Goal: Task Accomplishment & Management: Manage account settings

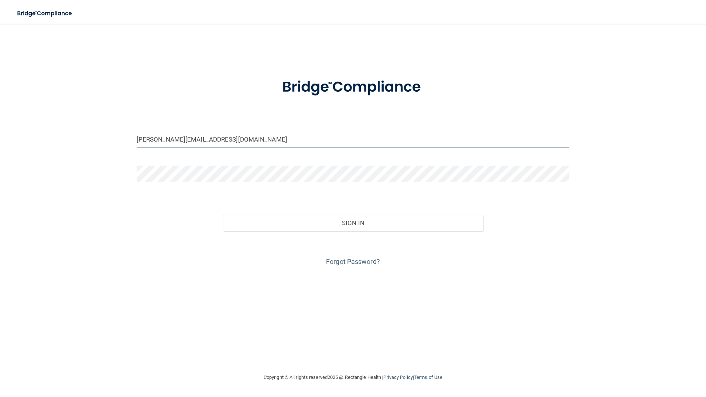
drag, startPoint x: 222, startPoint y: 146, endPoint x: 72, endPoint y: 146, distance: 149.6
click at [72, 146] on div "[PERSON_NAME][EMAIL_ADDRESS][DOMAIN_NAME] Invalid email/password. You don't hav…" at bounding box center [353, 198] width 677 height 334
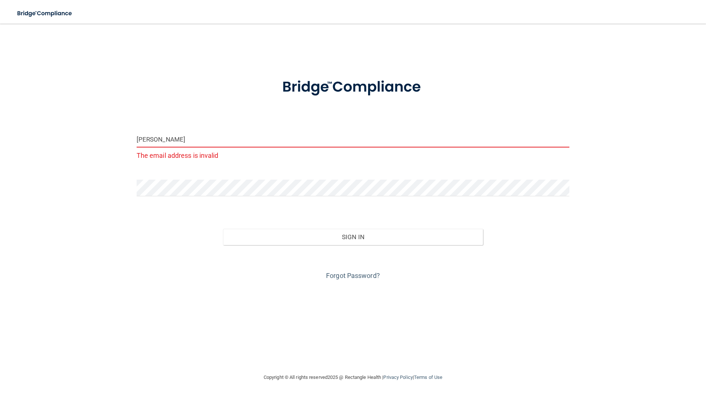
type input "[EMAIL_ADDRESS][DOMAIN_NAME]"
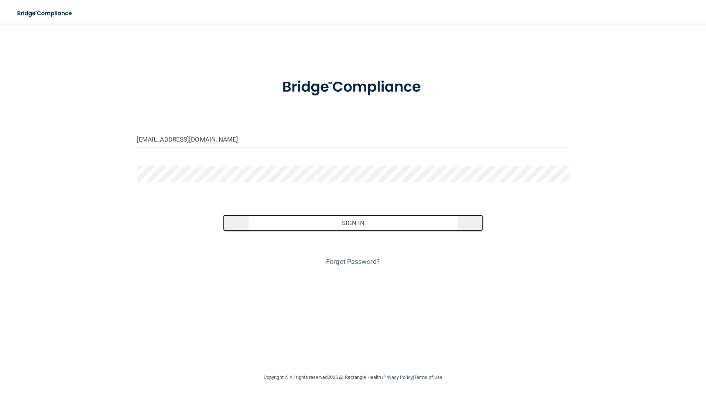
click at [314, 222] on button "Sign In" at bounding box center [353, 223] width 260 height 16
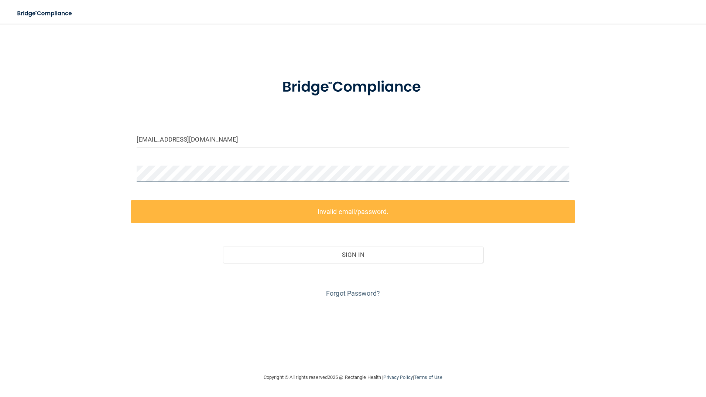
click at [86, 170] on div "[EMAIL_ADDRESS][DOMAIN_NAME] Invalid email/password. You don't have permission …" at bounding box center [353, 198] width 677 height 334
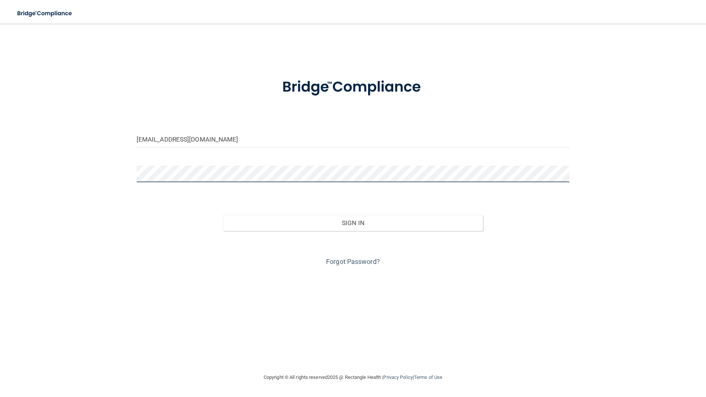
click at [223, 215] on button "Sign In" at bounding box center [353, 223] width 260 height 16
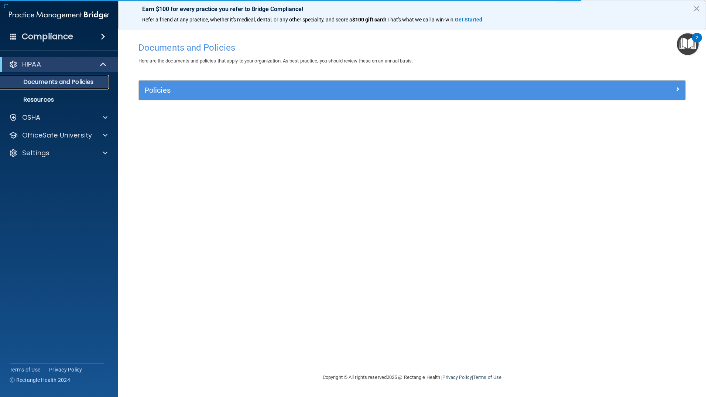
click at [59, 83] on p "Documents and Policies" at bounding box center [55, 81] width 101 height 7
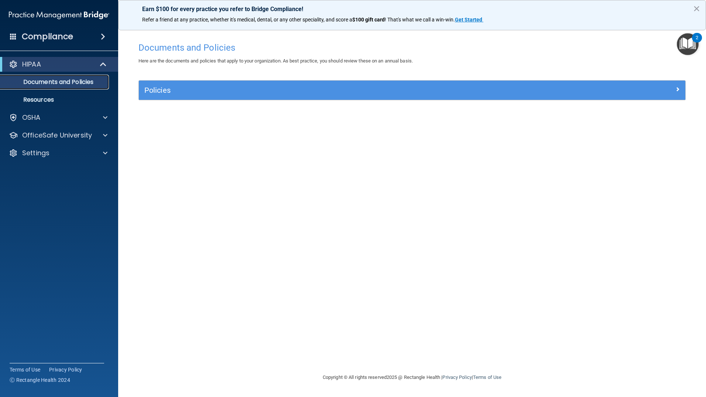
click at [53, 84] on p "Documents and Policies" at bounding box center [55, 81] width 101 height 7
click at [105, 65] on span at bounding box center [104, 64] width 6 height 9
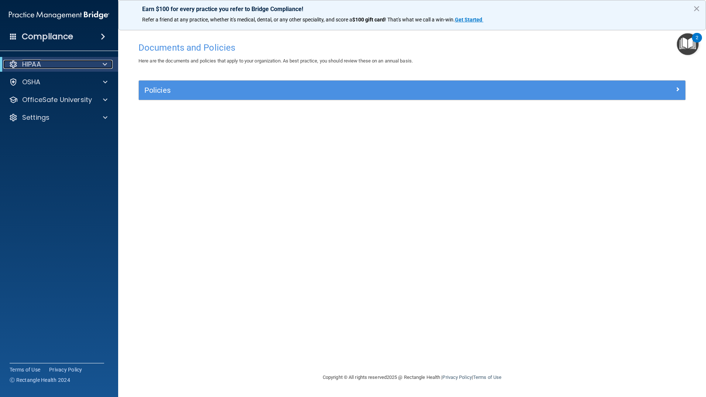
click at [101, 66] on div at bounding box center [104, 64] width 18 height 9
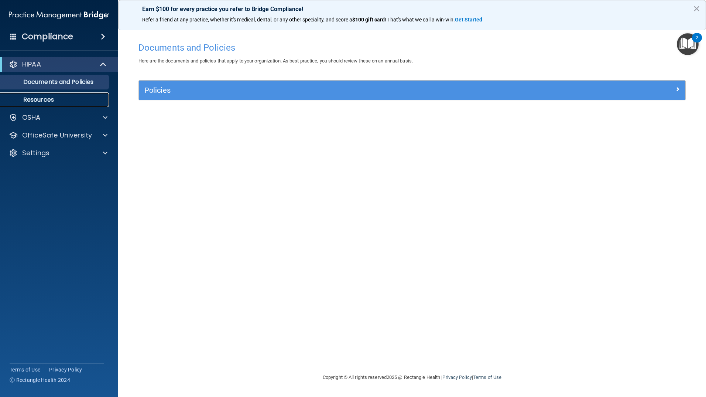
click at [36, 97] on p "Resources" at bounding box center [55, 99] width 101 height 7
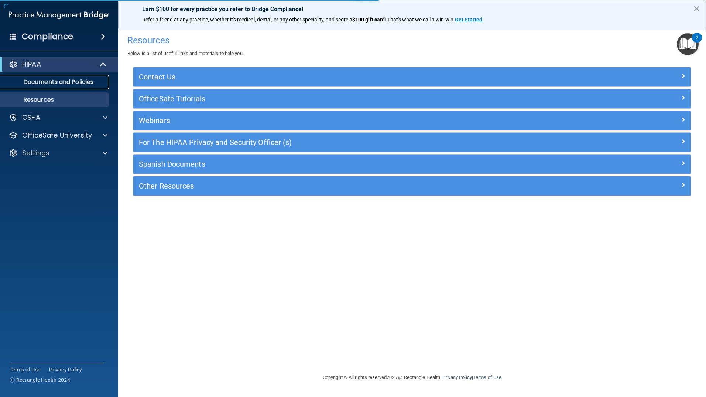
click at [39, 82] on p "Documents and Policies" at bounding box center [55, 81] width 101 height 7
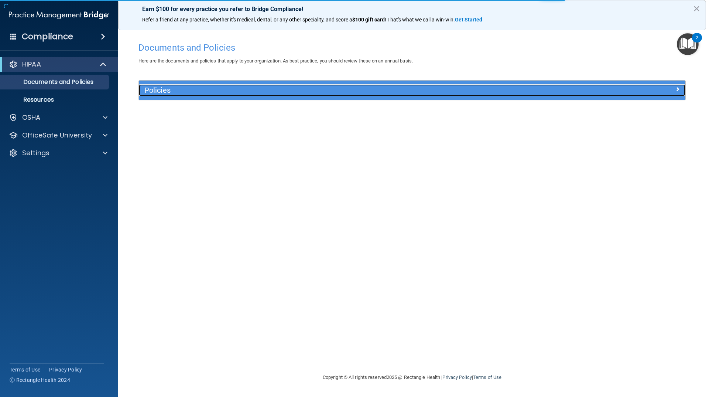
click at [167, 91] on h5 "Policies" at bounding box center [343, 90] width 399 height 8
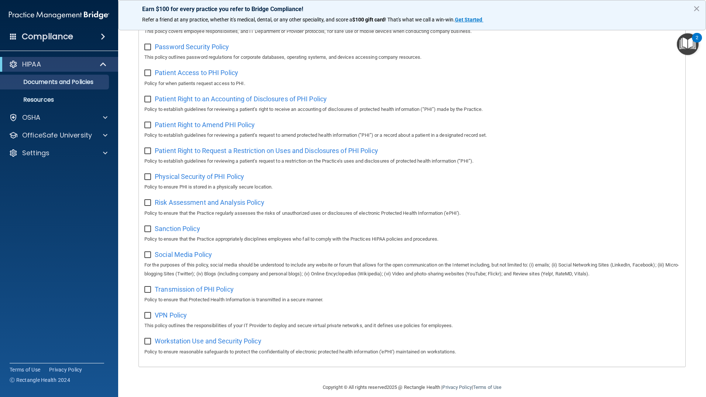
scroll to position [344, 0]
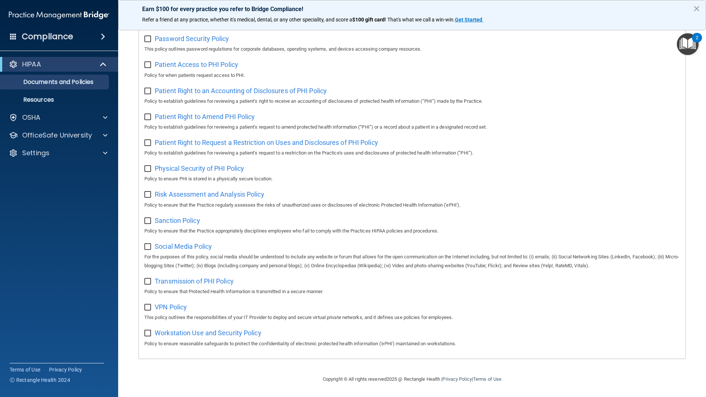
click at [57, 39] on h4 "Compliance" at bounding box center [47, 36] width 51 height 10
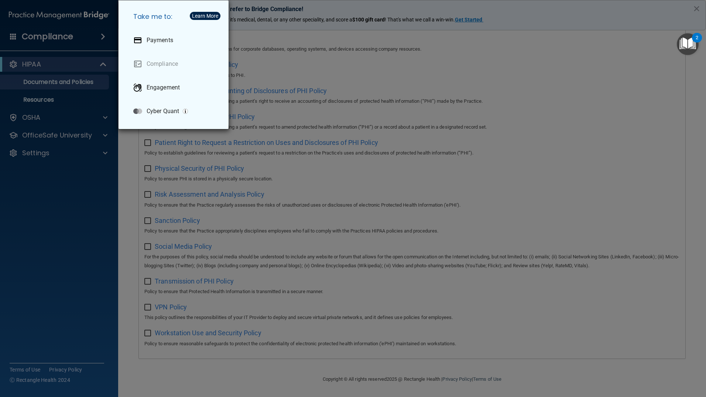
click at [57, 39] on div "Take me to: Payments Compliance Engagement Cyber Quant" at bounding box center [353, 198] width 706 height 397
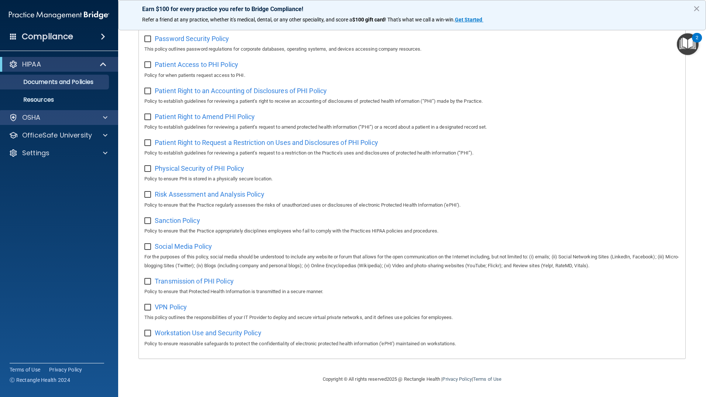
click at [33, 122] on div "OSHA" at bounding box center [59, 117] width 119 height 15
click at [105, 116] on span at bounding box center [105, 117] width 4 height 9
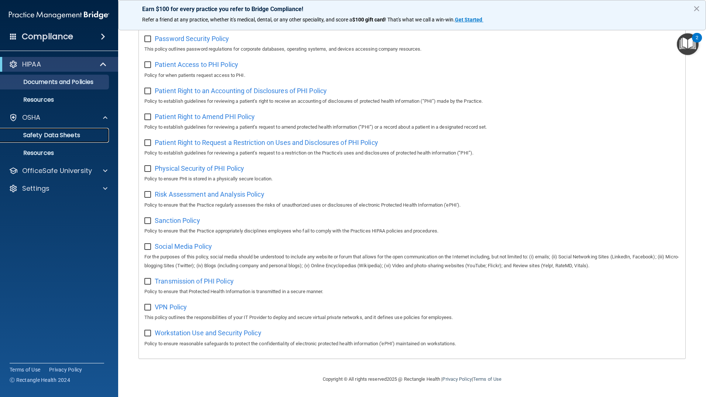
click at [53, 133] on p "Safety Data Sheets" at bounding box center [55, 135] width 101 height 7
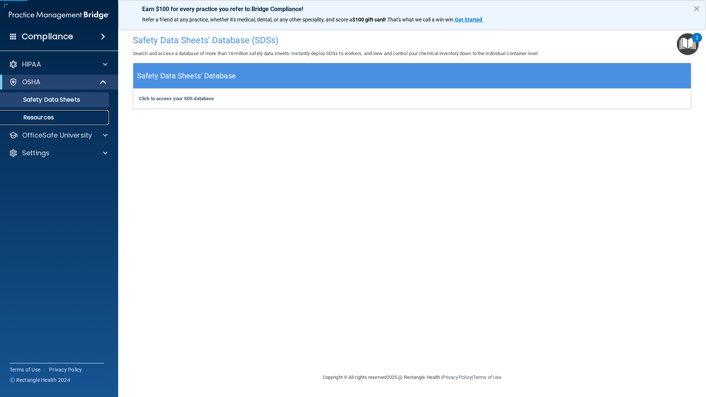
click at [46, 120] on p "Resources" at bounding box center [55, 117] width 101 height 7
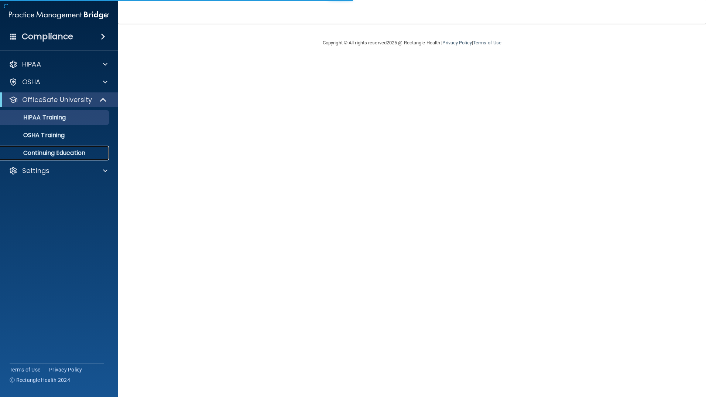
click at [57, 147] on link "Continuing Education" at bounding box center [51, 153] width 116 height 15
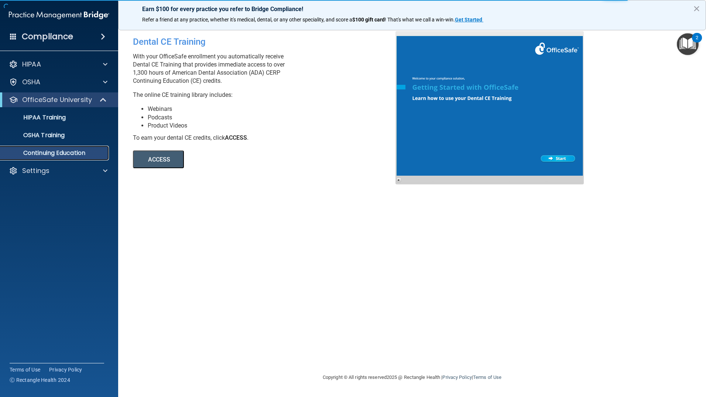
click at [37, 154] on p "Continuing Education" at bounding box center [55, 152] width 101 height 7
click at [38, 115] on p "HIPAA Training" at bounding box center [35, 117] width 61 height 7
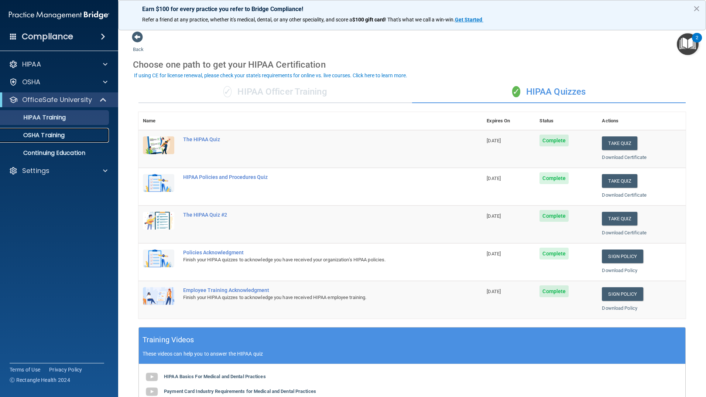
click at [41, 136] on p "OSHA Training" at bounding box center [35, 135] width 60 height 7
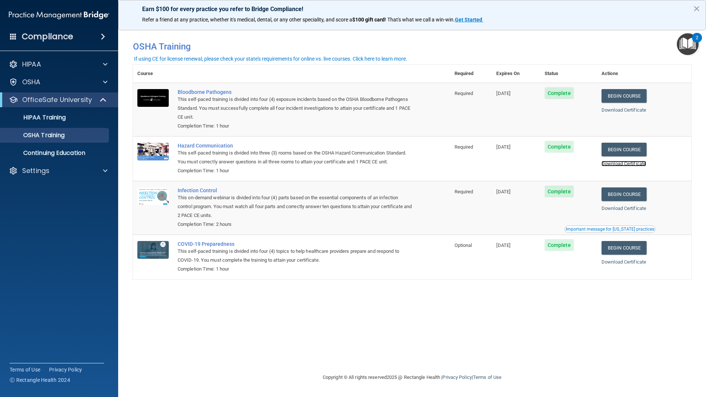
click at [620, 165] on link "Download Certificate" at bounding box center [624, 164] width 45 height 6
click at [628, 209] on link "Download Certificate" at bounding box center [624, 208] width 45 height 6
click at [640, 111] on link "Download Certificate" at bounding box center [624, 110] width 45 height 6
click at [47, 124] on link "HIPAA Training" at bounding box center [51, 117] width 116 height 15
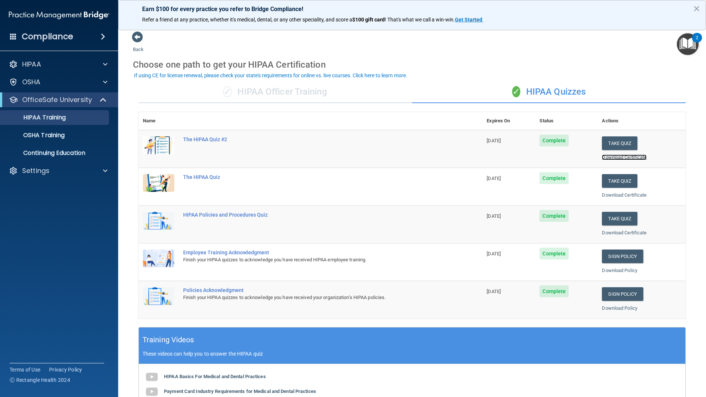
click at [627, 159] on link "Download Certificate" at bounding box center [624, 157] width 45 height 6
click at [71, 156] on p "Continuing Education" at bounding box center [55, 152] width 101 height 7
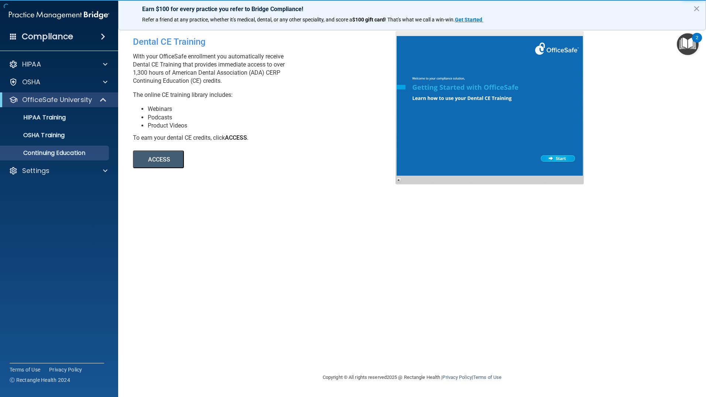
drag, startPoint x: 169, startPoint y: 216, endPoint x: 104, endPoint y: 191, distance: 69.2
click at [119, 197] on main "Dental CE Training With your OfficeSafe enrollment you automatically receive De…" at bounding box center [412, 210] width 588 height 373
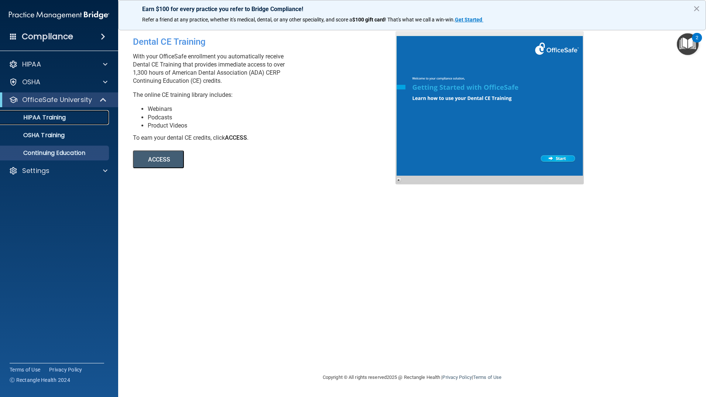
click at [45, 121] on p "HIPAA Training" at bounding box center [35, 117] width 61 height 7
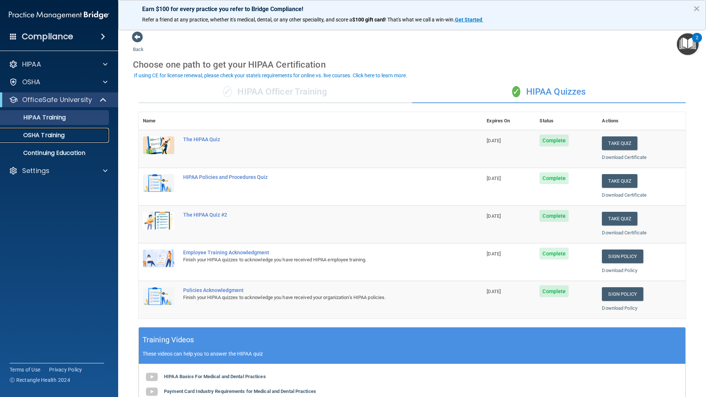
click at [54, 136] on p "OSHA Training" at bounding box center [35, 135] width 60 height 7
